Goal: Information Seeking & Learning: Find specific fact

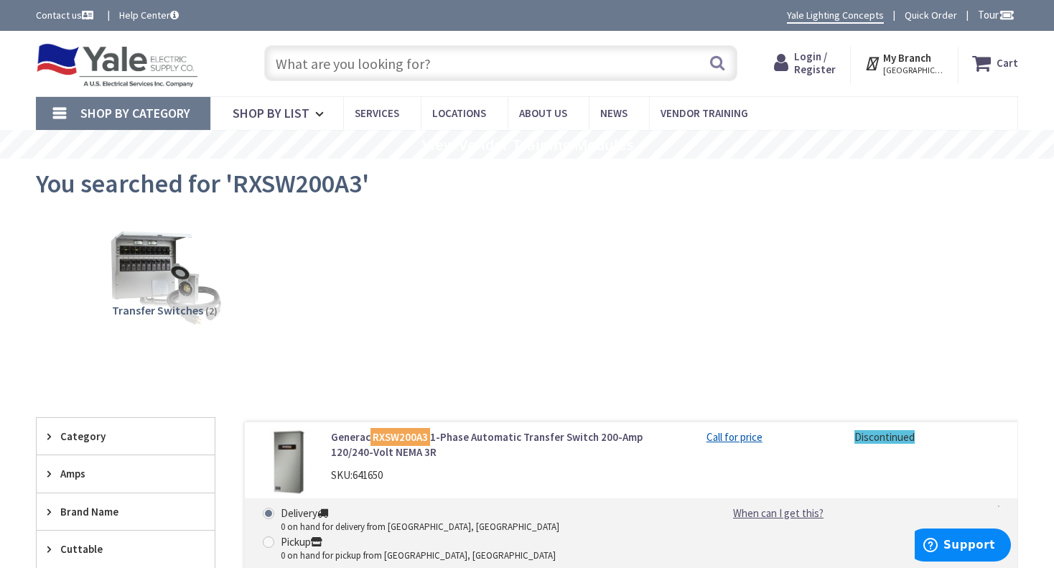
click at [124, 57] on img at bounding box center [117, 65] width 162 height 45
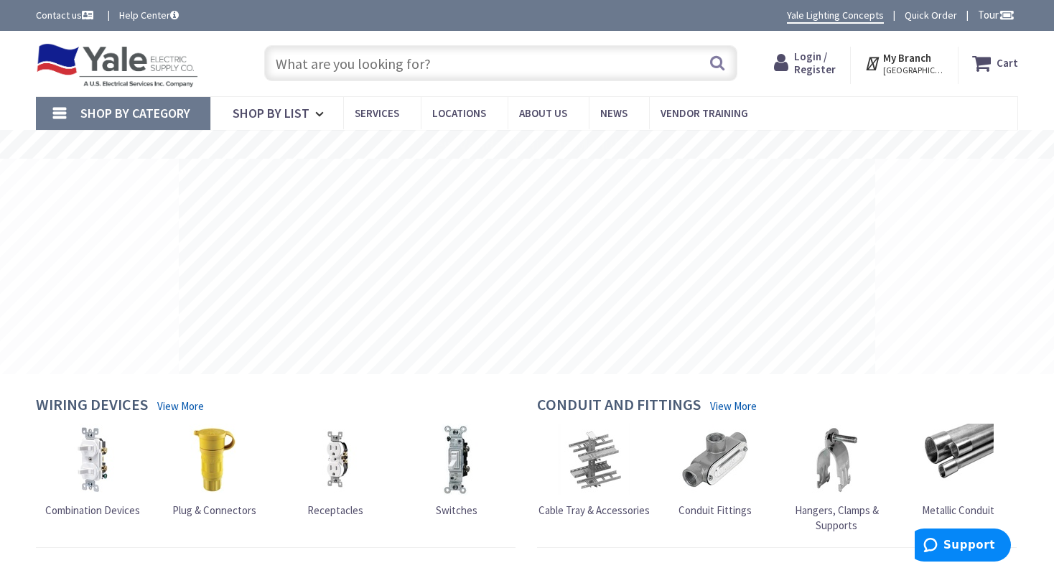
click at [341, 72] on input "text" at bounding box center [500, 63] width 473 height 36
click at [457, 61] on input "text" at bounding box center [500, 63] width 473 height 36
click at [465, 55] on input "text" at bounding box center [500, 63] width 473 height 36
paste input "U1253-X-KK-K3-BLG"
type input "U1253-X-KK-K3-BLG"
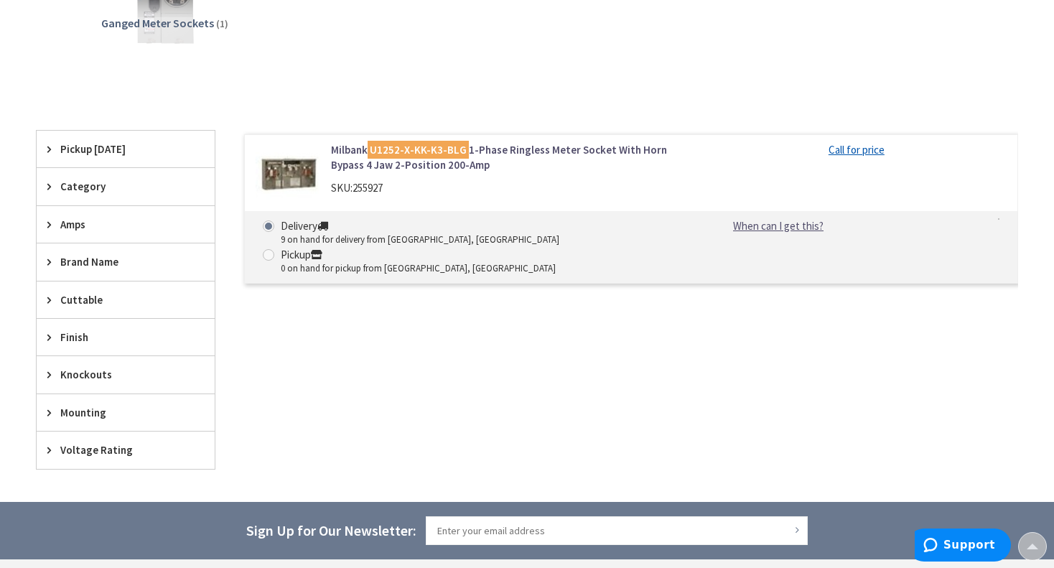
click at [304, 169] on img at bounding box center [288, 174] width 65 height 65
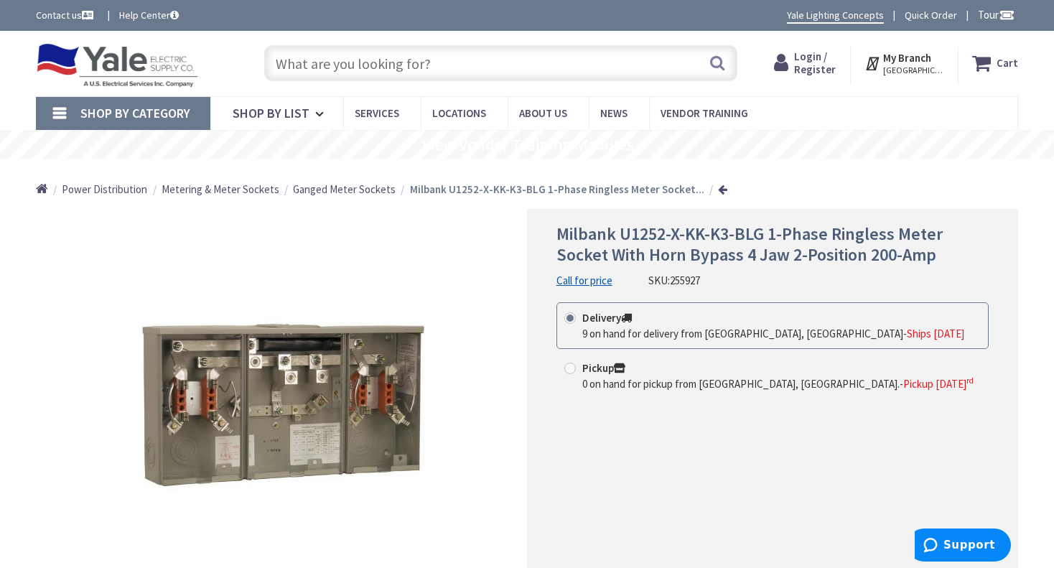
click at [495, 52] on input "text" at bounding box center [500, 63] width 473 height 36
paste input "U1254-X-KK-K3-BLG"
type input "U1254-X-KK-K3-BLG"
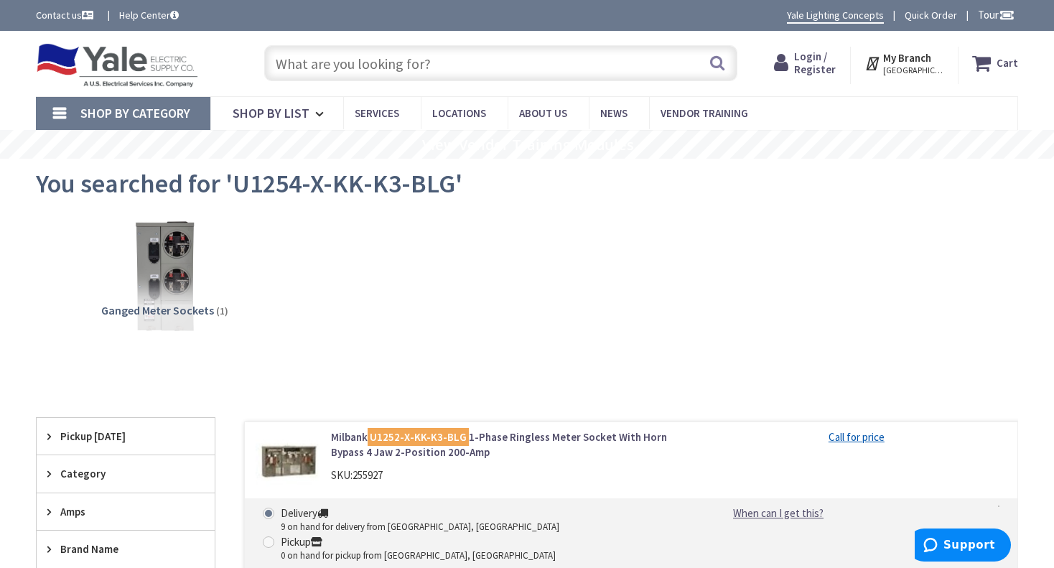
click at [454, 58] on input "text" at bounding box center [500, 63] width 473 height 36
click at [464, 60] on input "text" at bounding box center [500, 63] width 473 height 36
paste input "U5883-X-KK"
type input "U5883-X-KK"
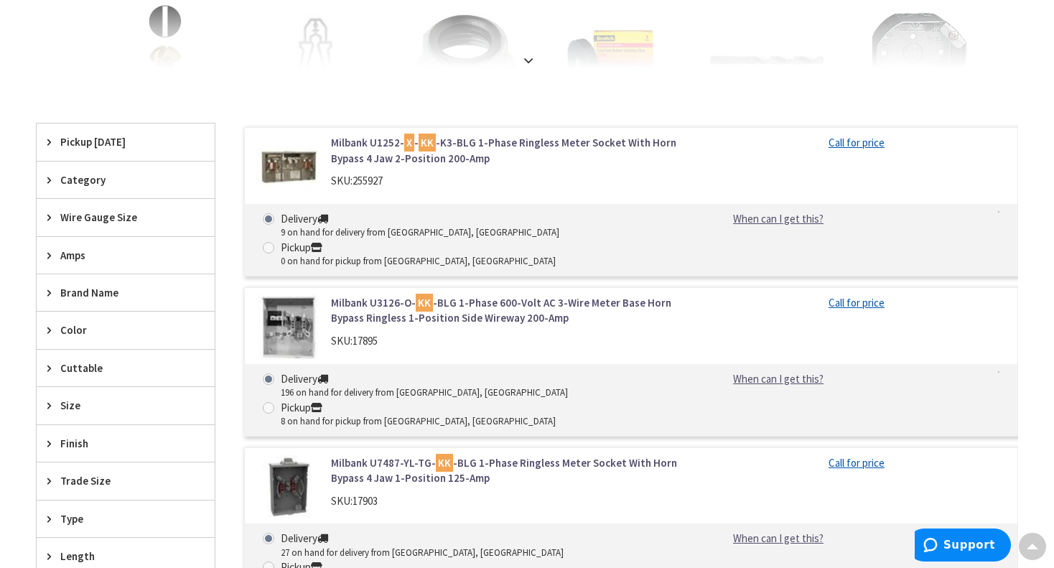
scroll to position [646, 0]
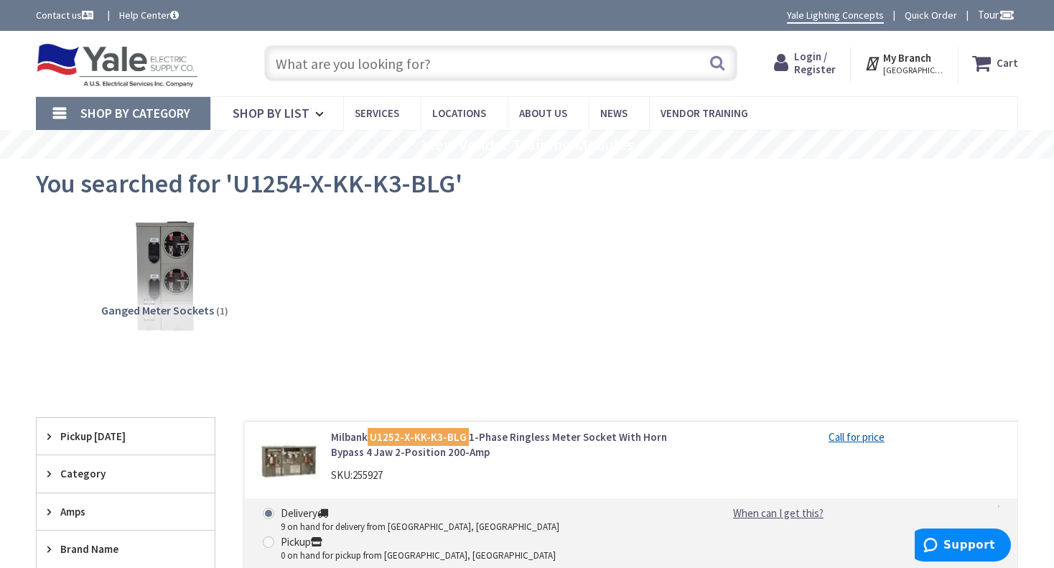
click at [384, 55] on input "text" at bounding box center [500, 63] width 473 height 36
paste input "U1253-X-KK-K3-BLG"
type input "U1253-X-KK-K3-BLG"
click at [387, 54] on input "text" at bounding box center [500, 63] width 473 height 36
paste input "U1253-X-KK-K3-BLG"
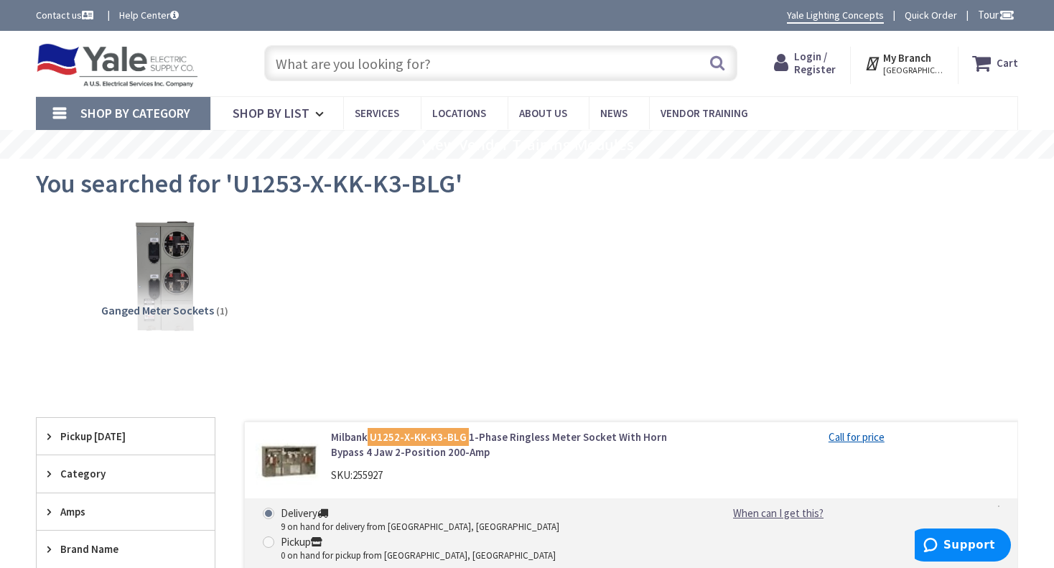
type input "U1253-X-KK-K3-BLG"
click at [412, 62] on input "text" at bounding box center [500, 63] width 473 height 36
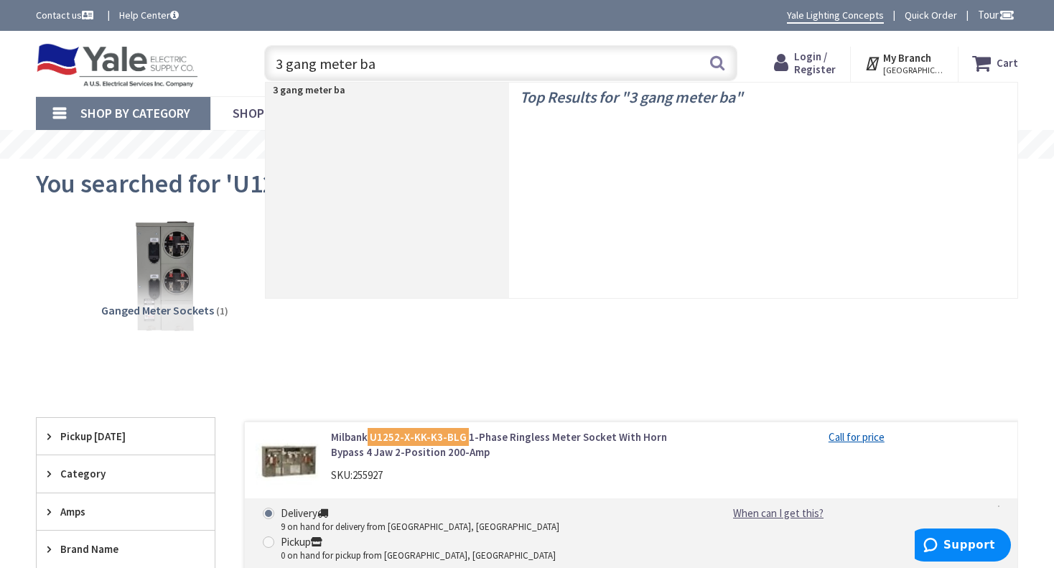
type input "3 gang meter bas"
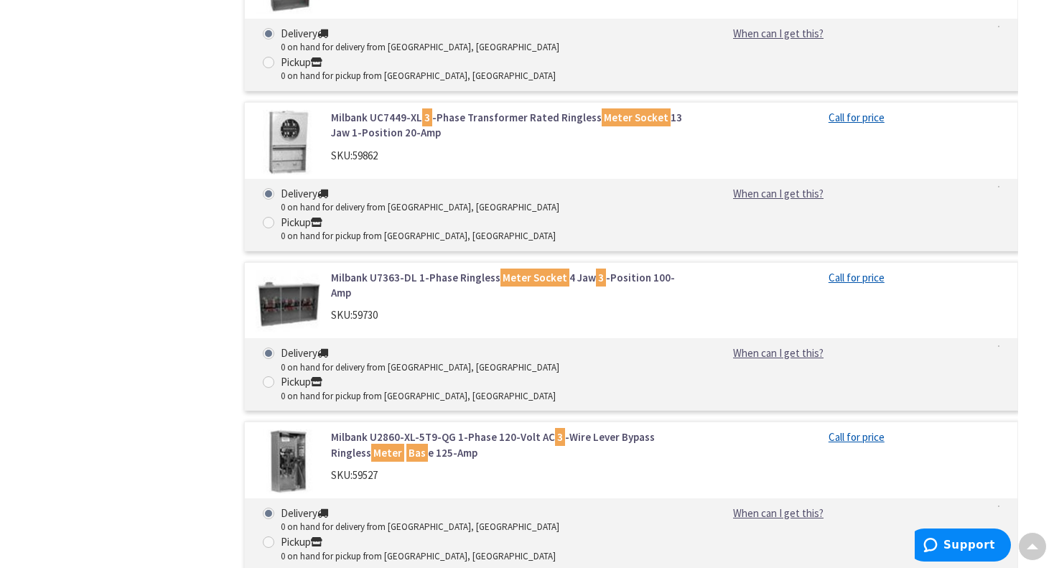
scroll to position [5171, 0]
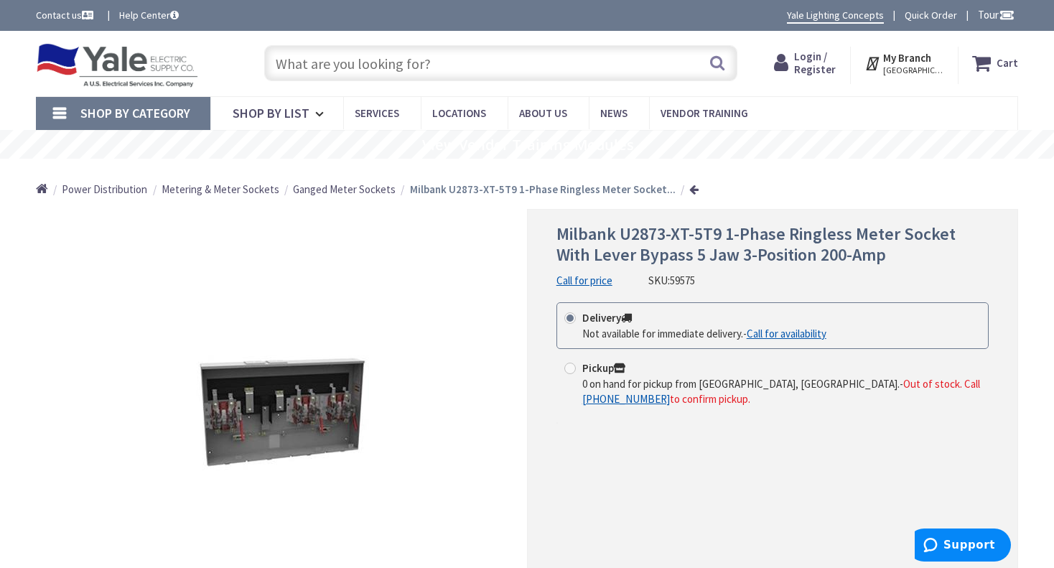
click at [447, 51] on input "text" at bounding box center [500, 63] width 473 height 36
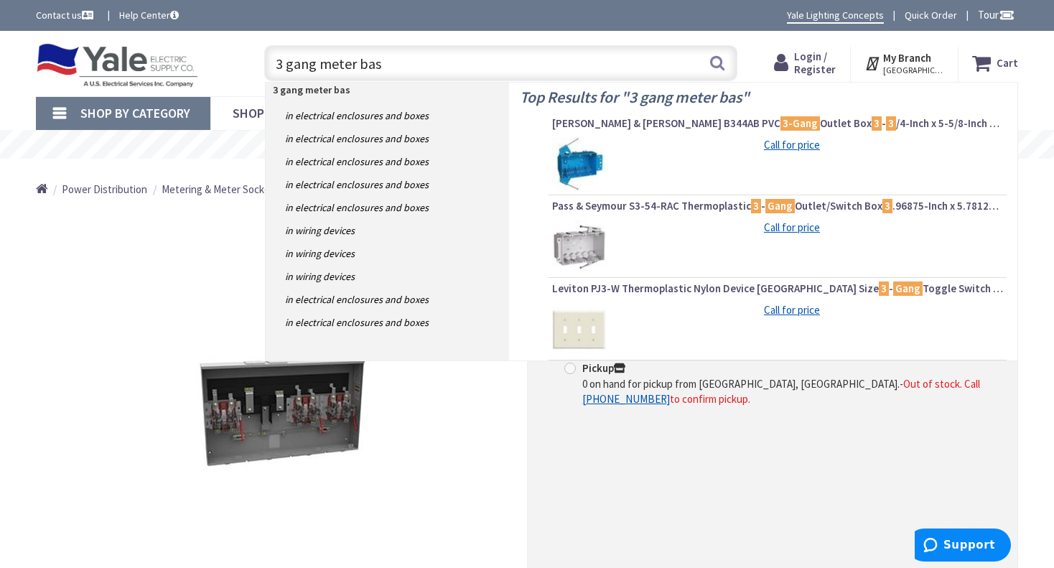
type input "3 gang meter base"
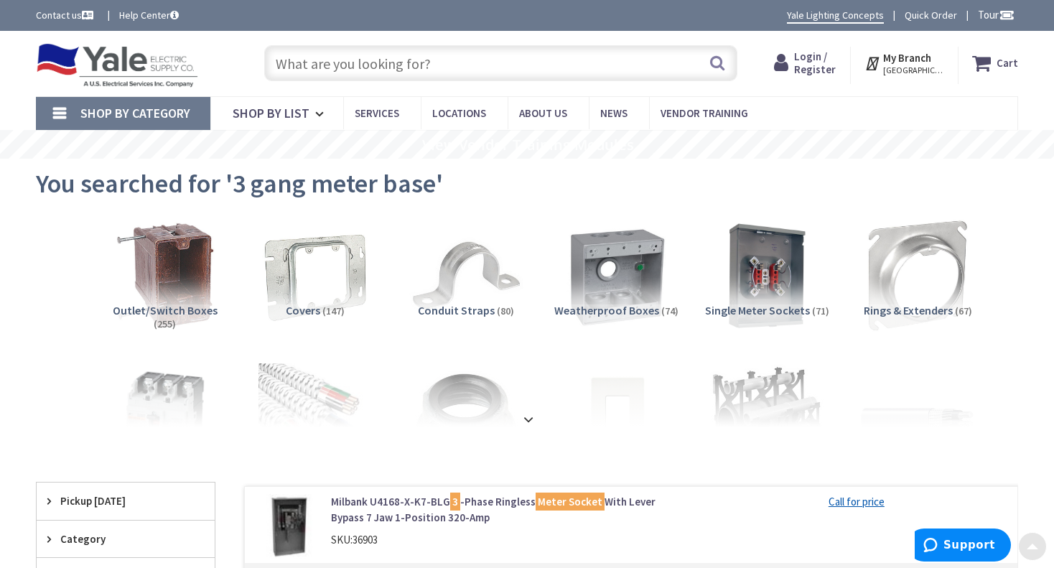
click at [500, 67] on input "text" at bounding box center [500, 63] width 473 height 36
paste input "U1255-X-KK-K3-BLG"
type input "U1255-X-KK-K3-BLG"
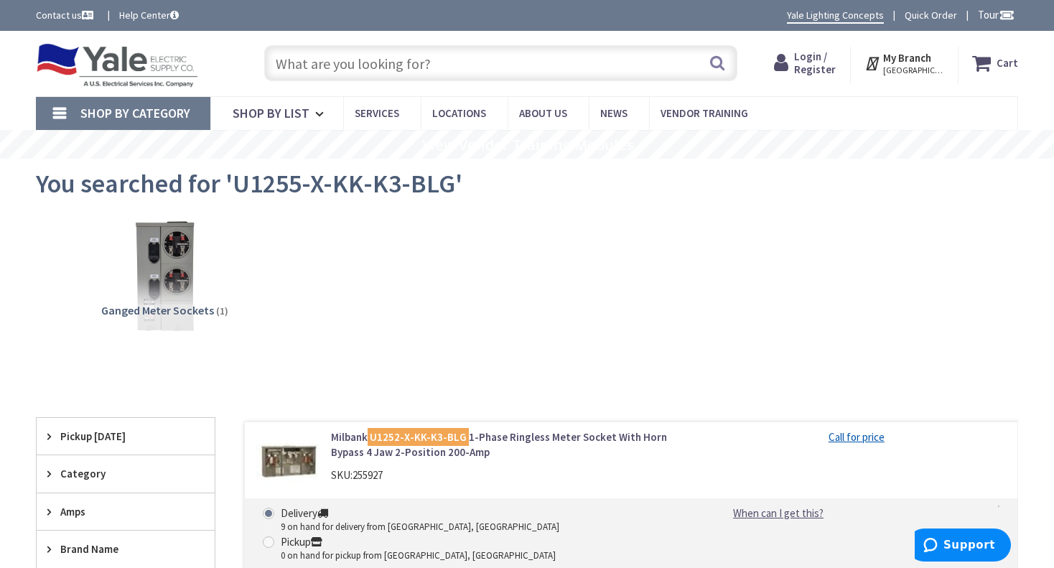
click at [513, 65] on input "text" at bounding box center [500, 63] width 473 height 36
paste input "U5885-X-KK"
type input "U5885-X-KK"
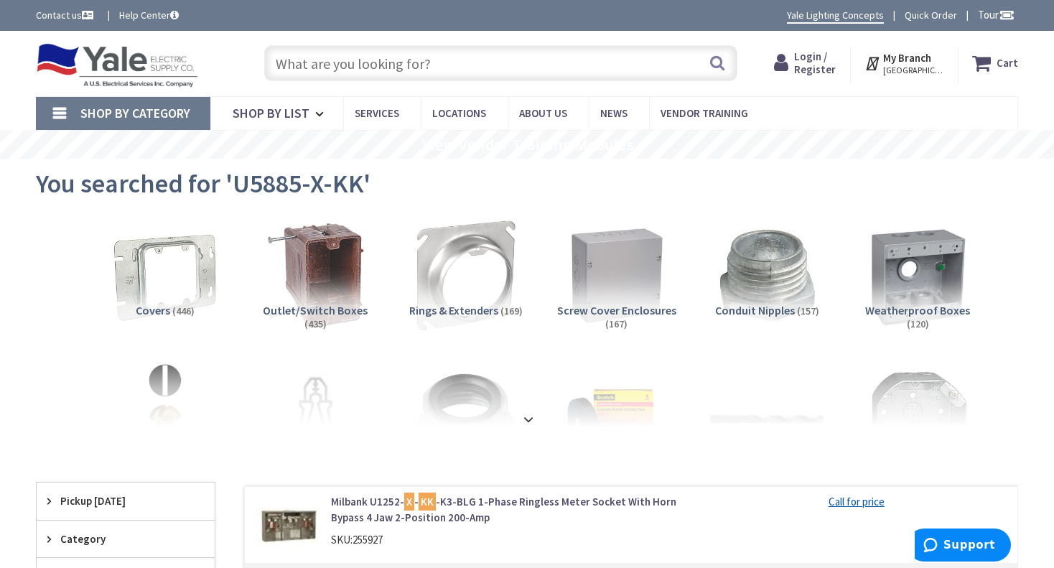
click at [450, 57] on input "text" at bounding box center [500, 63] width 473 height 36
click at [432, 71] on input "text" at bounding box center [500, 63] width 473 height 36
paste input "U1253-X-KK-K3-BLG"
type input "U1253-X-KK-K3-BLG"
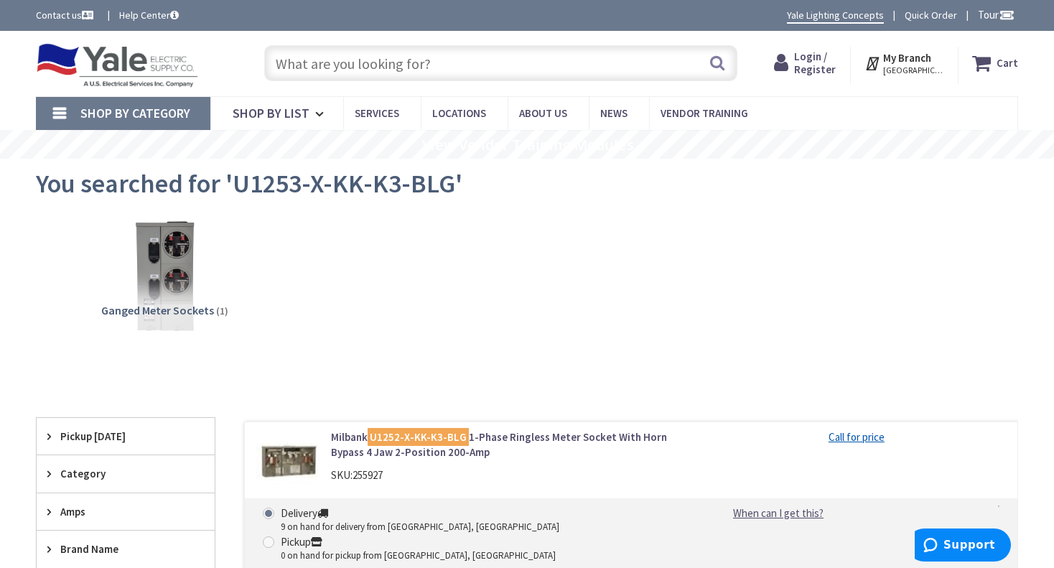
click at [904, 56] on strong "My Branch" at bounding box center [907, 58] width 48 height 14
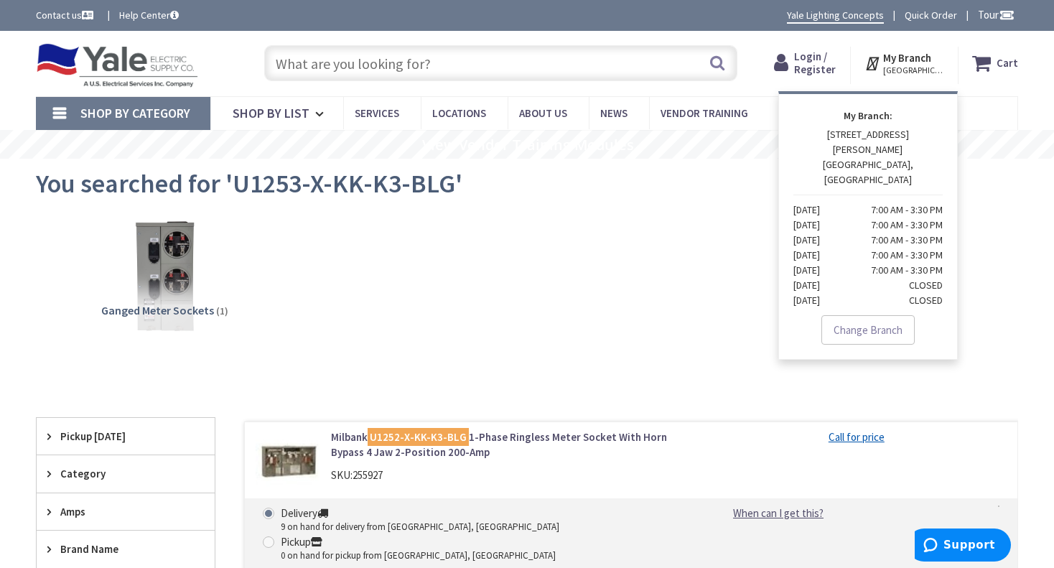
click at [712, 313] on div "Ganged Meter Sockets (1)" at bounding box center [527, 287] width 932 height 151
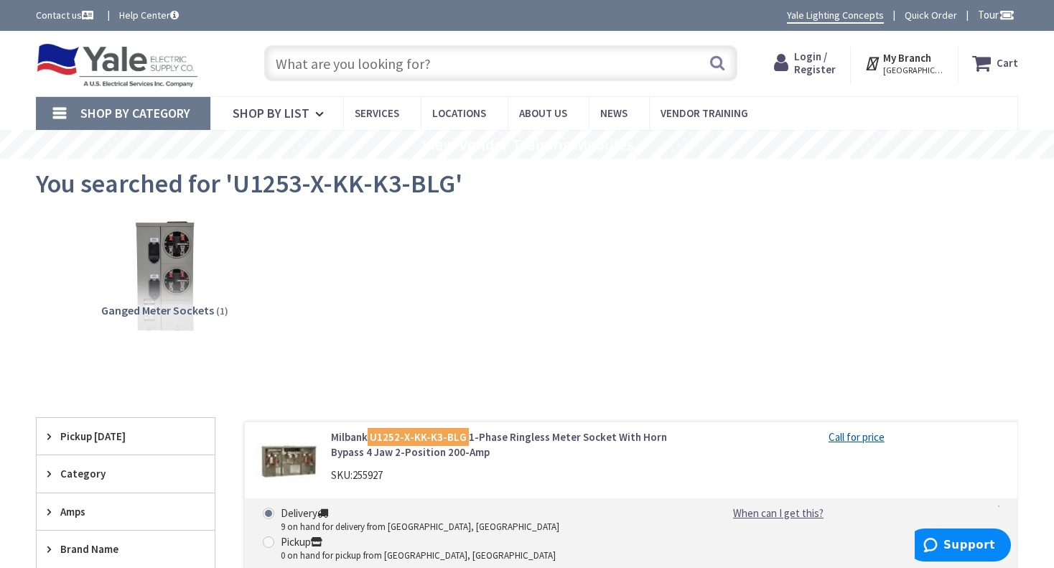
click at [421, 57] on input "text" at bounding box center [500, 63] width 473 height 36
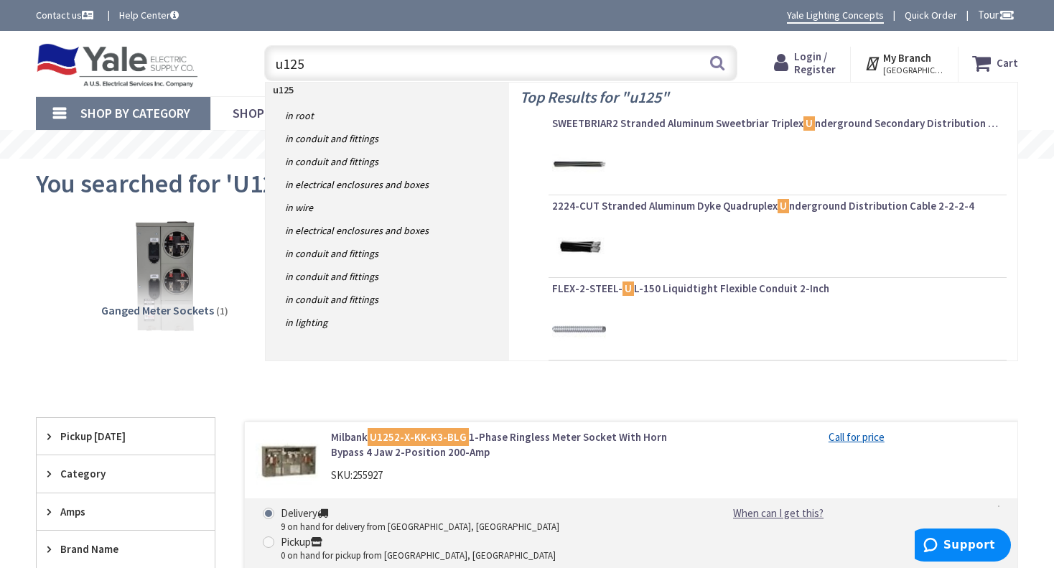
type input "u1253"
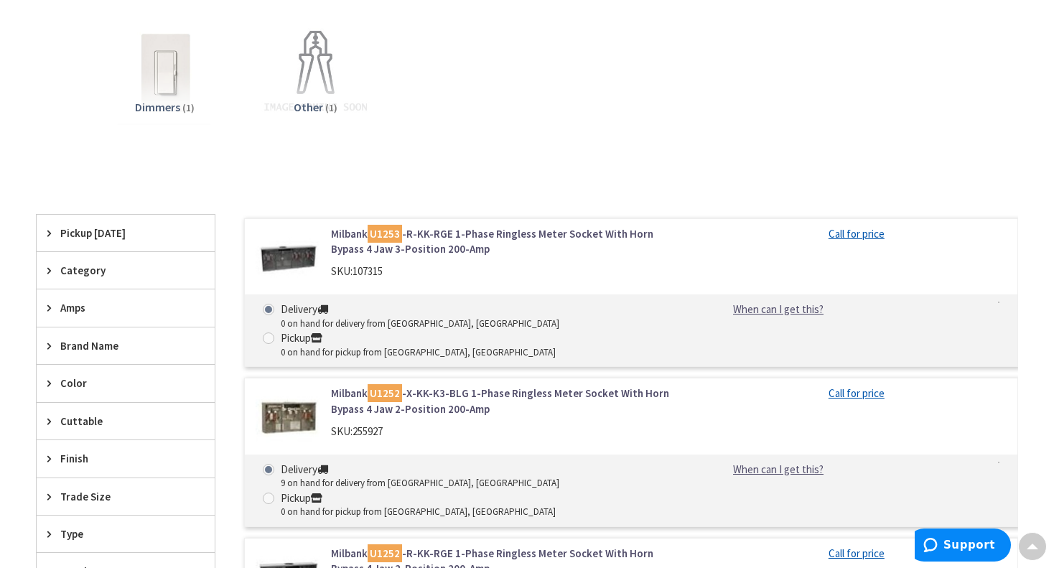
scroll to position [431, 0]
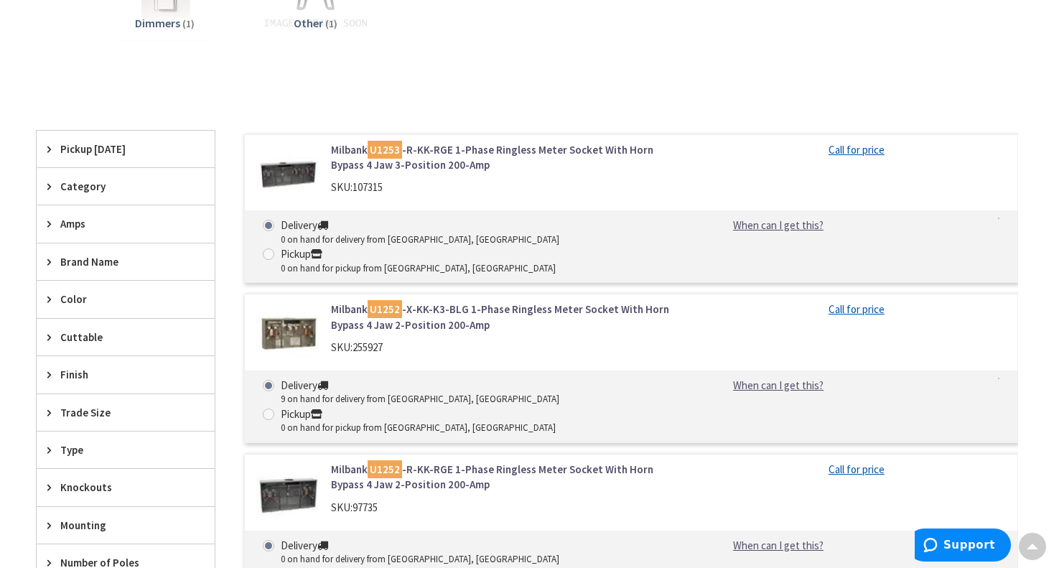
click at [348, 152] on link "Milbank U1253 -R-KK-RGE 1-Phase Ringless Meter Socket With Horn Bypass 4 Jaw 3-…" at bounding box center [508, 157] width 354 height 31
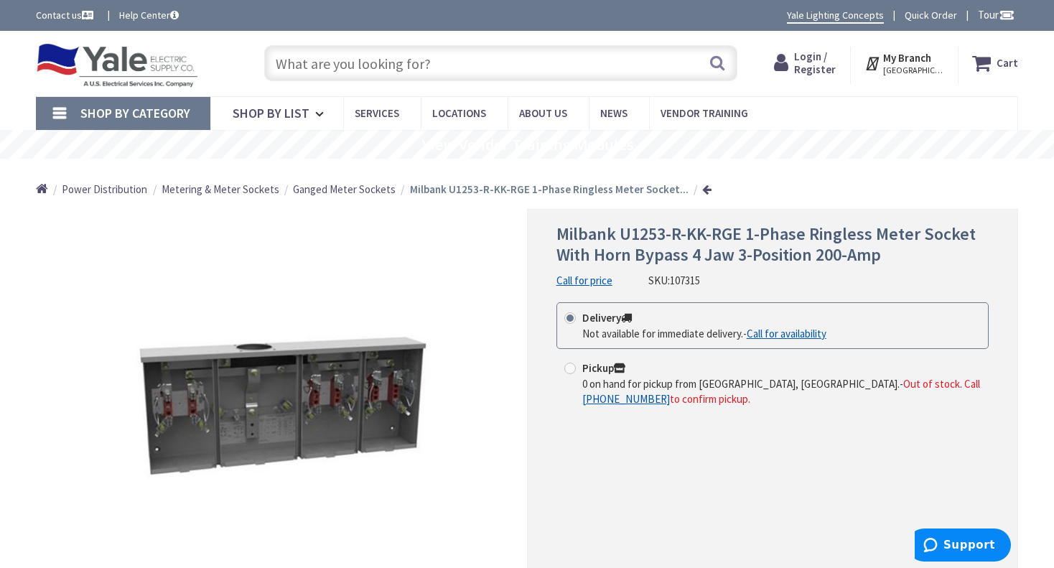
click at [335, 70] on input "text" at bounding box center [500, 63] width 473 height 36
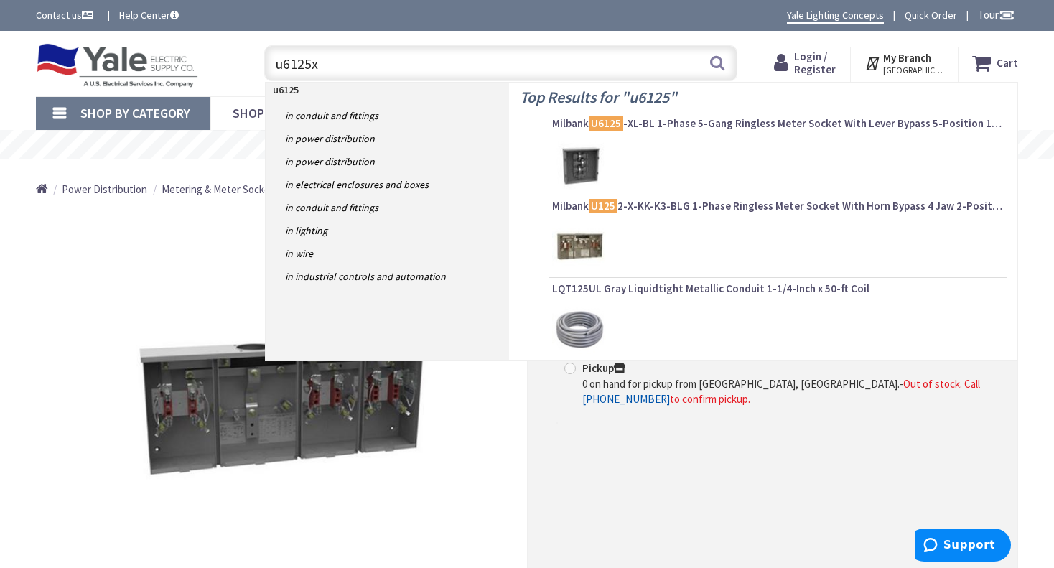
type input "u6125xl"
